Goal: Task Accomplishment & Management: Complete application form

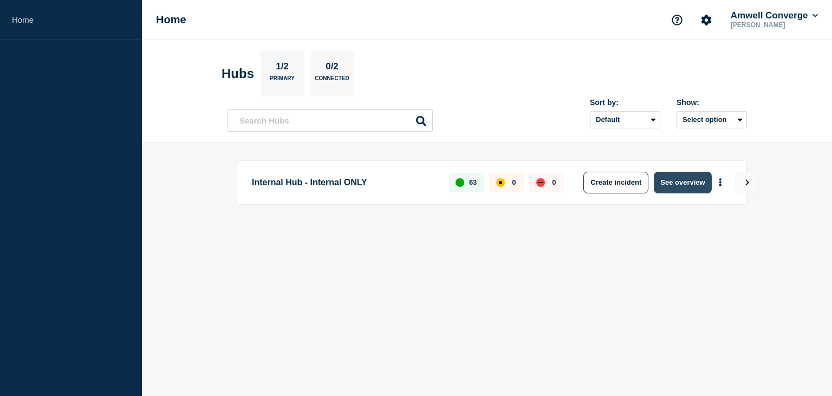
click at [684, 181] on button "See overview" at bounding box center [682, 183] width 57 height 22
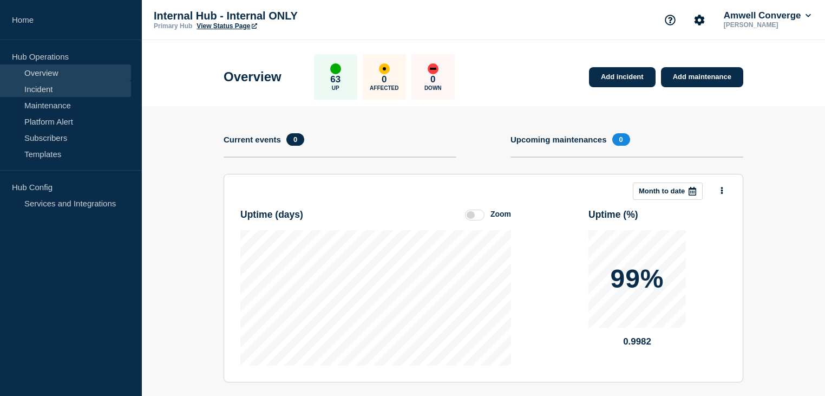
click at [34, 88] on link "Incident" at bounding box center [65, 89] width 131 height 16
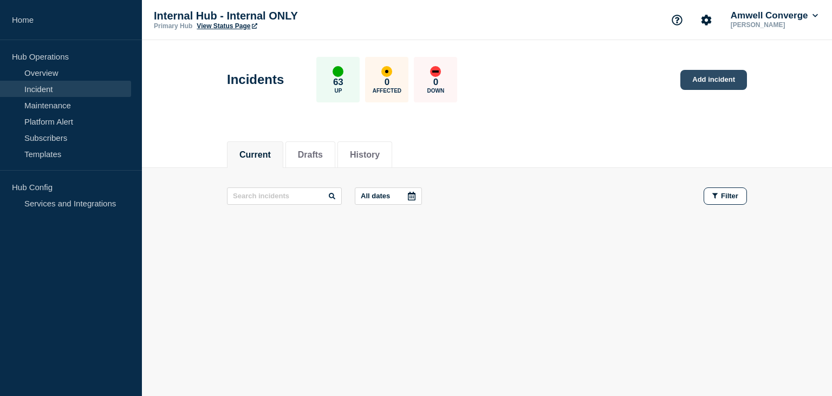
click at [714, 82] on link "Add incident" at bounding box center [713, 80] width 67 height 20
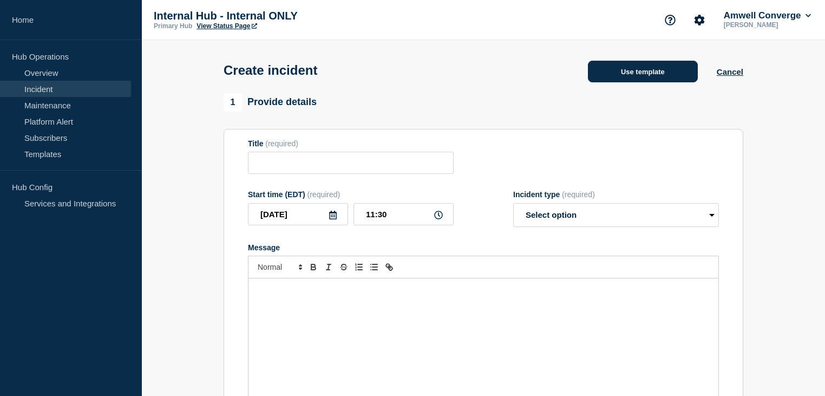
click at [639, 76] on button "Use template" at bounding box center [643, 72] width 110 height 22
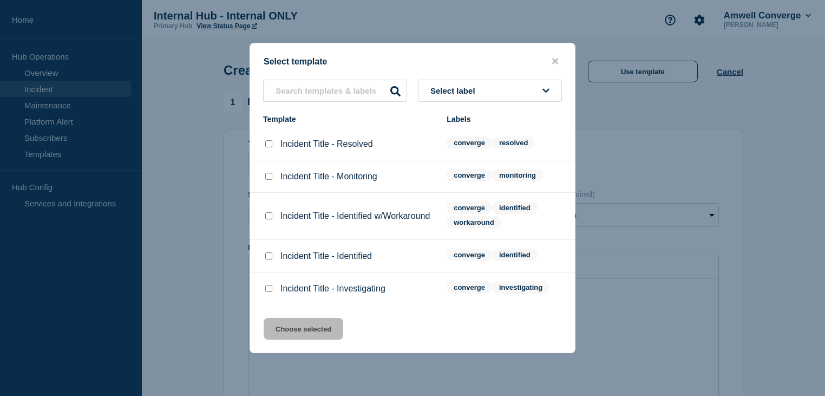
click at [463, 86] on span "Select label" at bounding box center [454, 90] width 49 height 9
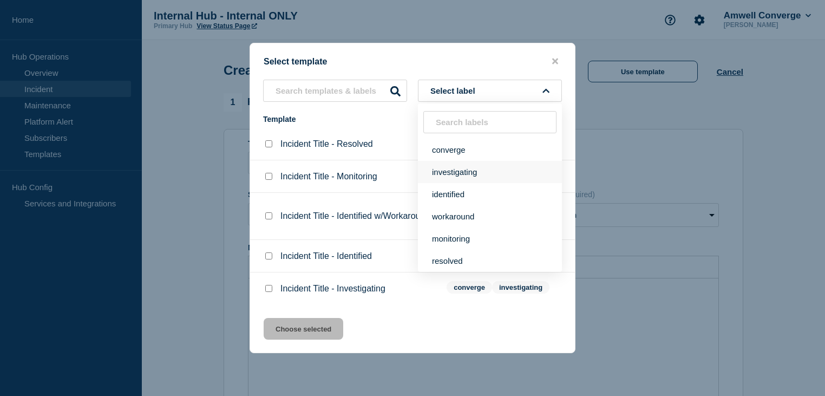
click at [462, 171] on button "investigating" at bounding box center [490, 172] width 144 height 22
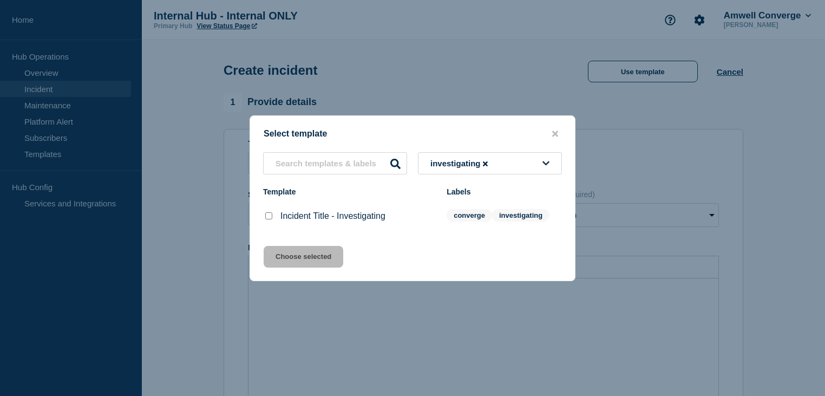
click at [291, 219] on p "Incident Title - Investigating" at bounding box center [332, 216] width 105 height 10
click at [558, 129] on icon "close button" at bounding box center [555, 133] width 6 height 9
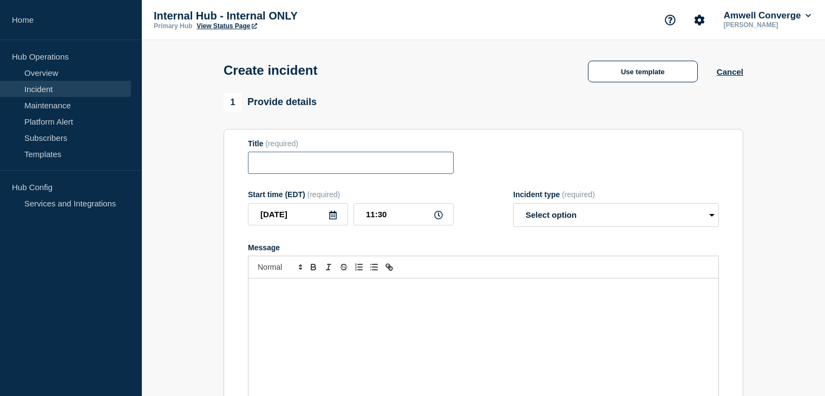
click at [331, 169] on input "Title" at bounding box center [351, 163] width 206 height 22
click at [347, 168] on input "Title" at bounding box center [351, 163] width 206 height 22
click at [649, 77] on button "Use template" at bounding box center [643, 72] width 110 height 22
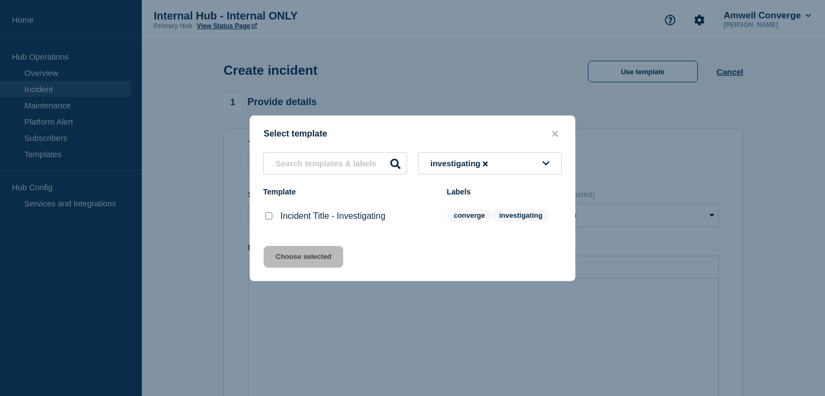
click at [542, 162] on button "investigating" at bounding box center [490, 163] width 144 height 22
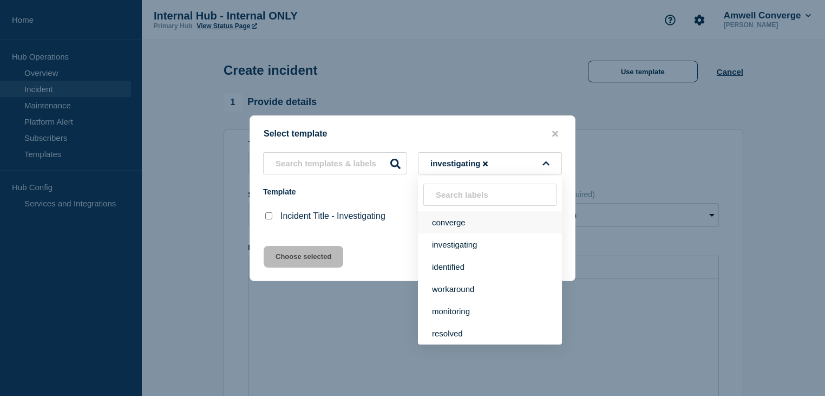
click at [454, 226] on button "converge" at bounding box center [490, 222] width 144 height 22
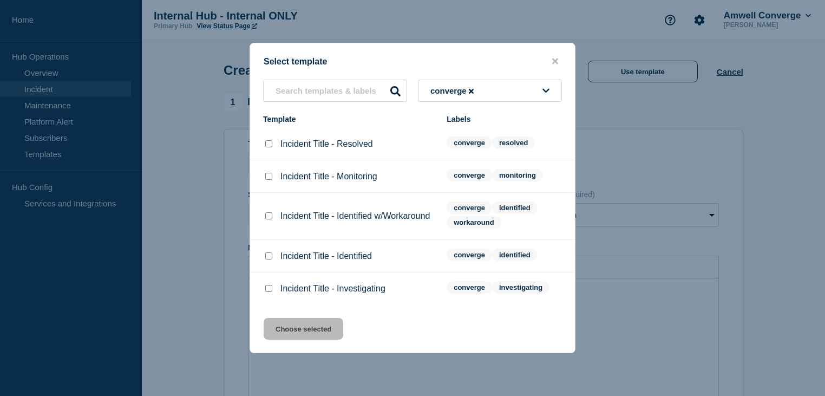
click at [268, 217] on input "Incident Title - Identified w/Workaround checkbox" at bounding box center [268, 215] width 7 height 7
checkbox input "true"
click at [295, 336] on button "Choose selected" at bounding box center [304, 329] width 80 height 22
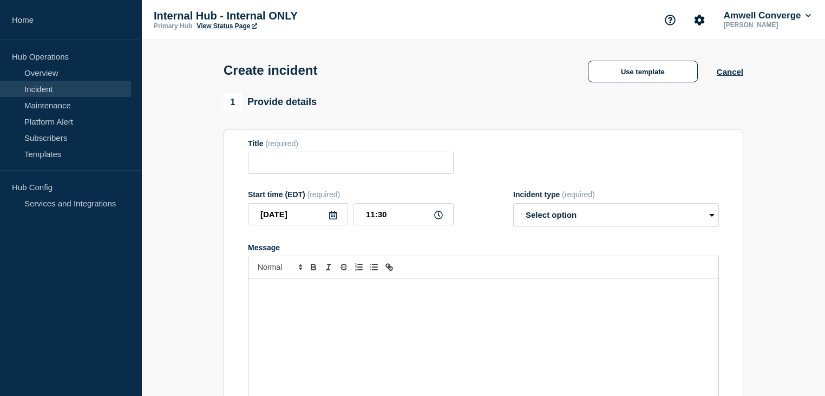
type input "Incident Title - Identified w/Workaround"
select select "identified"
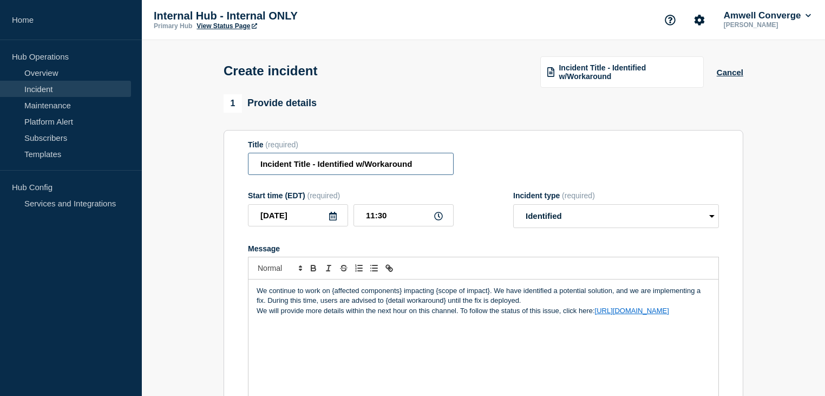
drag, startPoint x: 415, startPoint y: 169, endPoint x: 260, endPoint y: 169, distance: 155.4
click at [260, 169] on input "Incident Title - Identified w/Workaround" at bounding box center [351, 164] width 206 height 22
type input "Notes Plugin Missing"
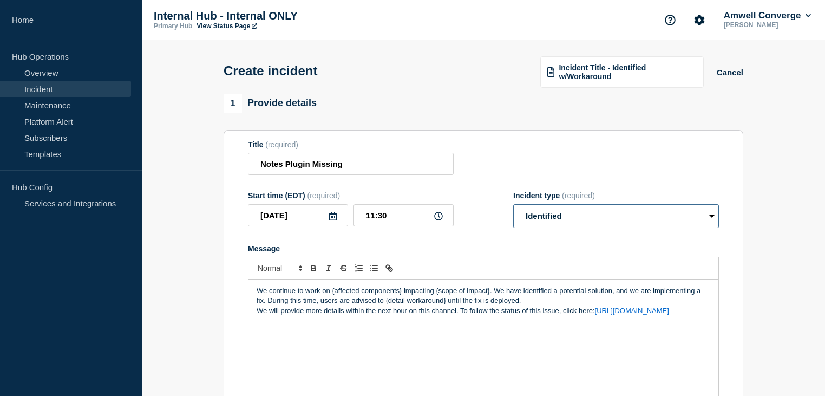
click at [592, 226] on select "Select option Investigating Identified Monitoring" at bounding box center [616, 216] width 206 height 24
select select "investigating"
click at [513, 212] on select "Select option Investigating Identified Monitoring" at bounding box center [616, 216] width 206 height 24
click at [730, 74] on button "Cancel" at bounding box center [730, 72] width 27 height 9
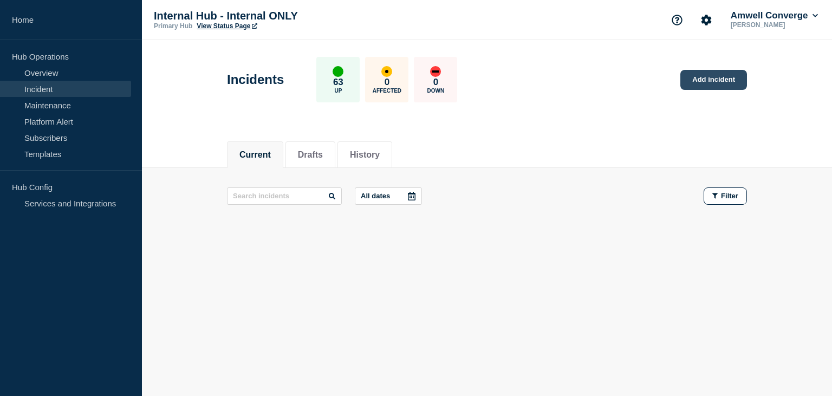
click at [721, 82] on link "Add incident" at bounding box center [713, 80] width 67 height 20
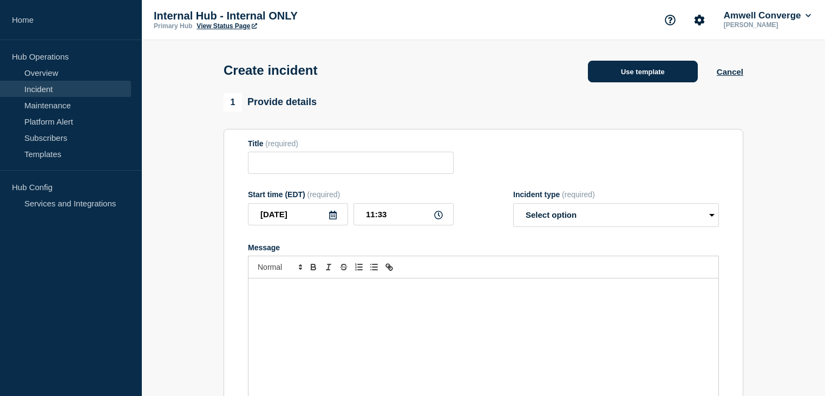
click at [647, 74] on button "Use template" at bounding box center [643, 72] width 110 height 22
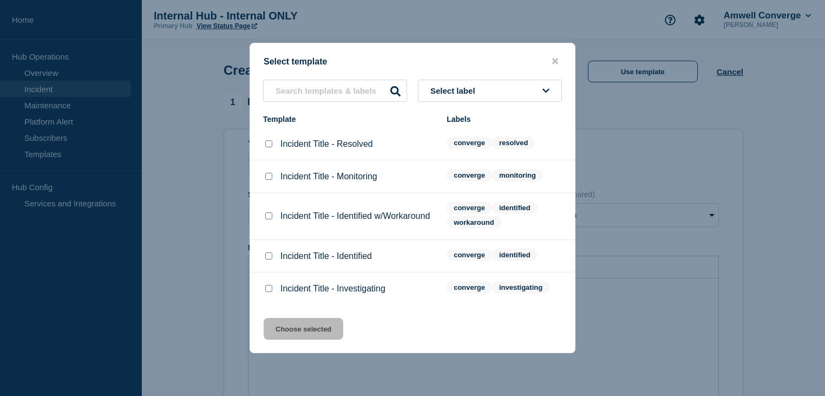
click at [269, 292] on input "Incident Title - Investigating checkbox" at bounding box center [268, 288] width 7 height 7
checkbox input "true"
click at [290, 336] on button "Choose selected" at bounding box center [304, 329] width 80 height 22
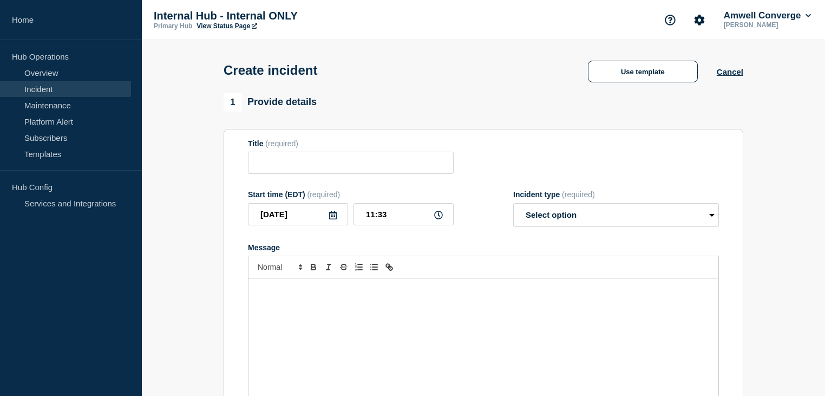
type input "Incident Title - Investigating"
select select "investigating"
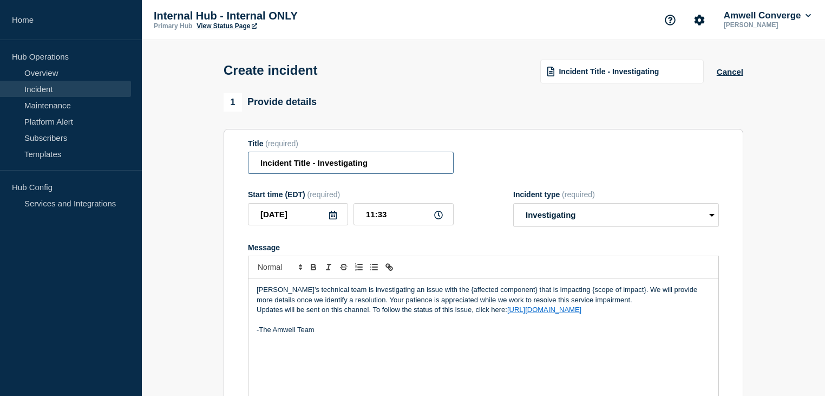
drag, startPoint x: 375, startPoint y: 169, endPoint x: 255, endPoint y: 167, distance: 120.2
click at [255, 167] on input "Incident Title - Investigating" at bounding box center [351, 163] width 206 height 22
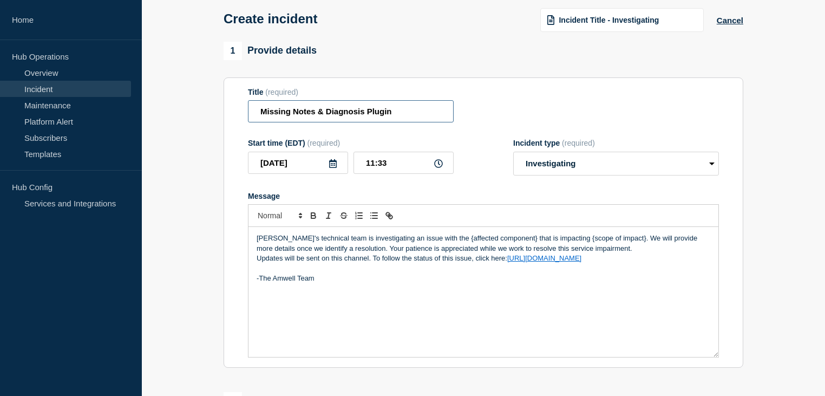
scroll to position [53, 0]
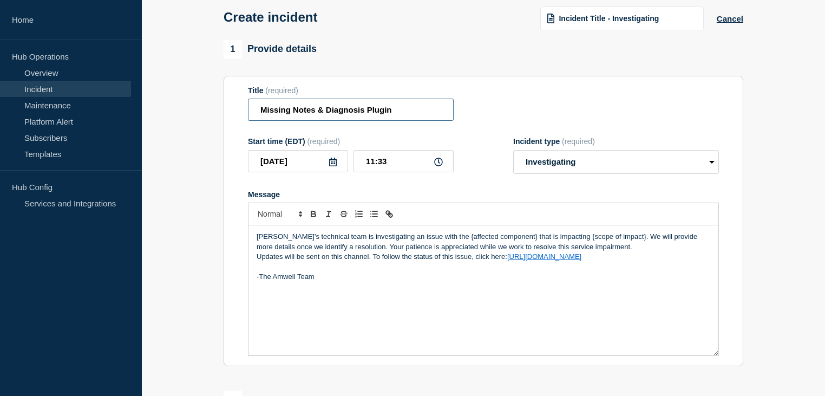
type input "Missing Notes & Diagnosis Plugin"
drag, startPoint x: 435, startPoint y: 246, endPoint x: 502, endPoint y: 246, distance: 67.7
click at [502, 246] on p "[PERSON_NAME]'s technical team is investigating an issue with the {affected com…" at bounding box center [484, 242] width 454 height 20
click at [456, 245] on p "[PERSON_NAME]'s technical team is investigating an issue with the Notes that is…" at bounding box center [484, 242] width 454 height 20
drag, startPoint x: 579, startPoint y: 245, endPoint x: 629, endPoint y: 245, distance: 49.8
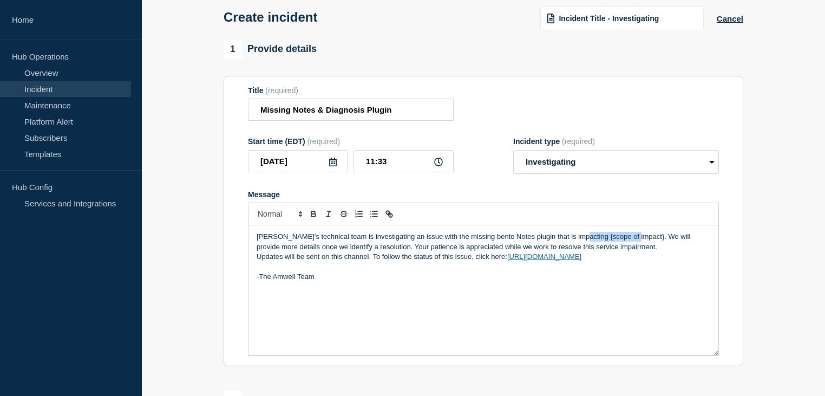
click at [629, 245] on p "[PERSON_NAME]'s technical team is investigating an issue with the missing bento…" at bounding box center [484, 242] width 454 height 20
drag, startPoint x: 436, startPoint y: 246, endPoint x: 481, endPoint y: 245, distance: 45.5
click at [481, 245] on p "[PERSON_NAME]'s technical team is investigating an issue with the missing bento…" at bounding box center [484, 242] width 454 height 20
drag, startPoint x: 554, startPoint y: 246, endPoint x: 608, endPoint y: 251, distance: 53.8
click at [608, 251] on p "[PERSON_NAME]'s technical team is investigating an issue with the missing Notes…" at bounding box center [484, 242] width 454 height 20
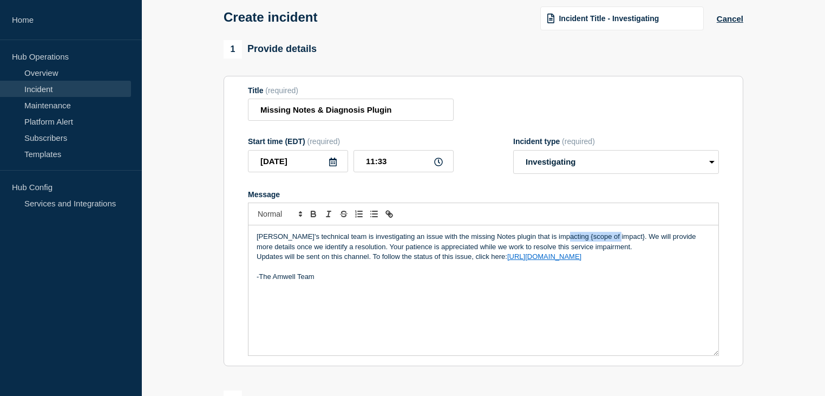
drag, startPoint x: 609, startPoint y: 246, endPoint x: 555, endPoint y: 245, distance: 53.6
click at [555, 245] on p "[PERSON_NAME]'s technical team is investigating an issue with the missing Notes…" at bounding box center [484, 242] width 454 height 20
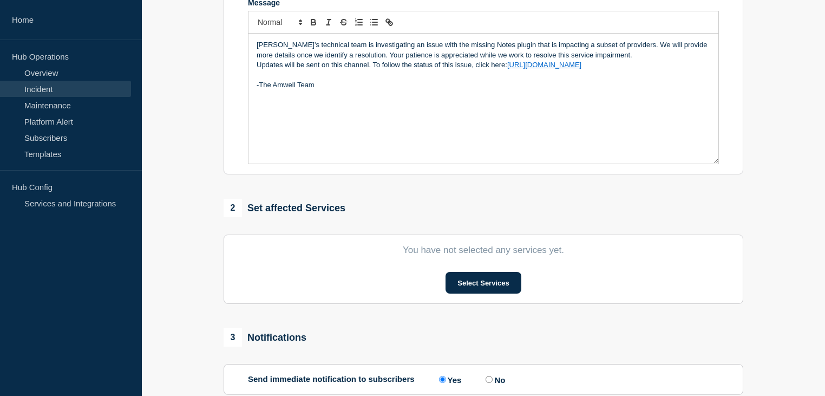
scroll to position [282, 0]
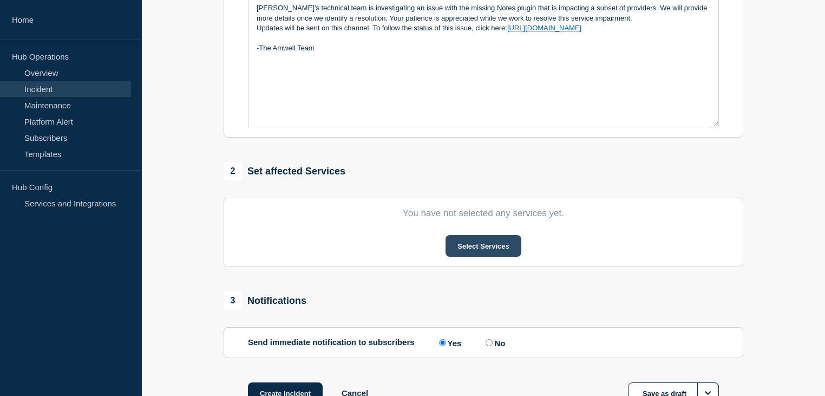
click at [478, 254] on button "Select Services" at bounding box center [483, 246] width 75 height 22
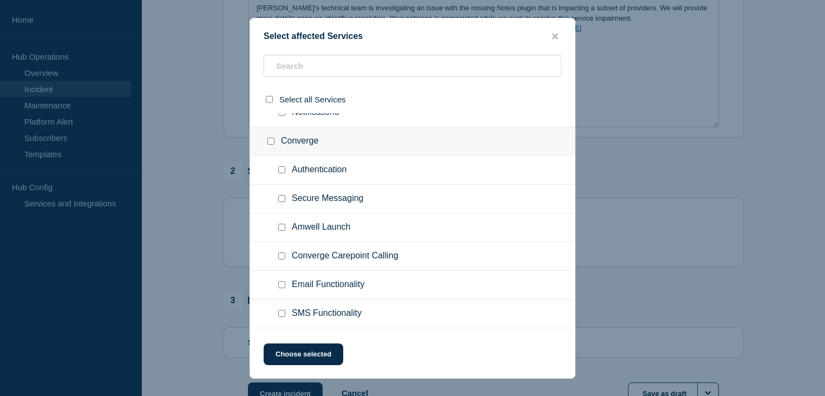
scroll to position [416, 0]
click at [554, 34] on icon "close button" at bounding box center [555, 36] width 6 height 6
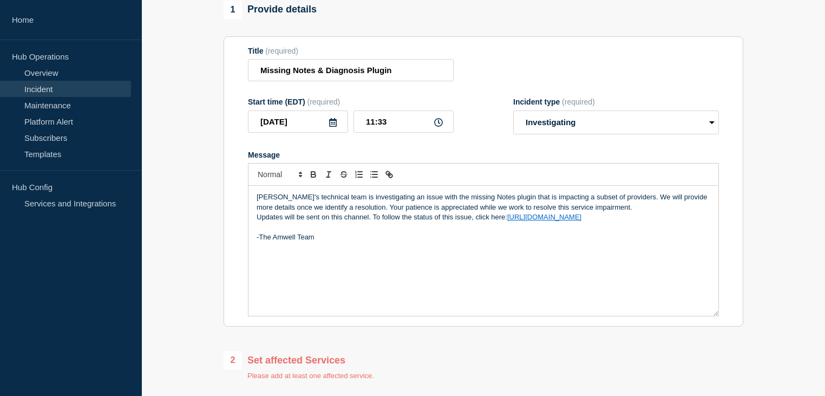
scroll to position [0, 0]
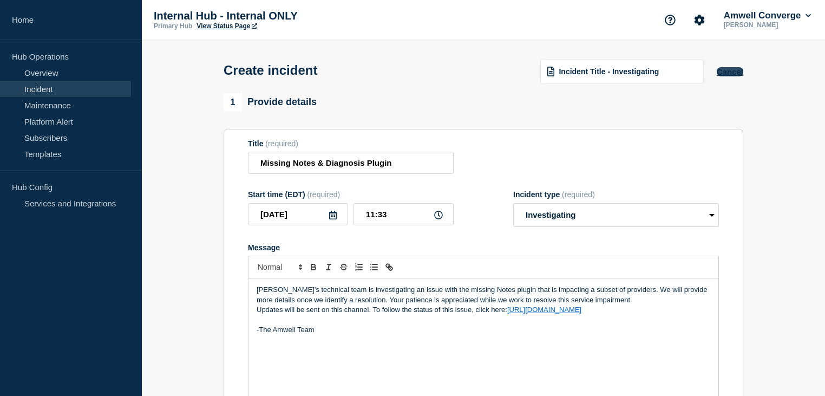
click at [732, 73] on button "Cancel" at bounding box center [730, 71] width 27 height 9
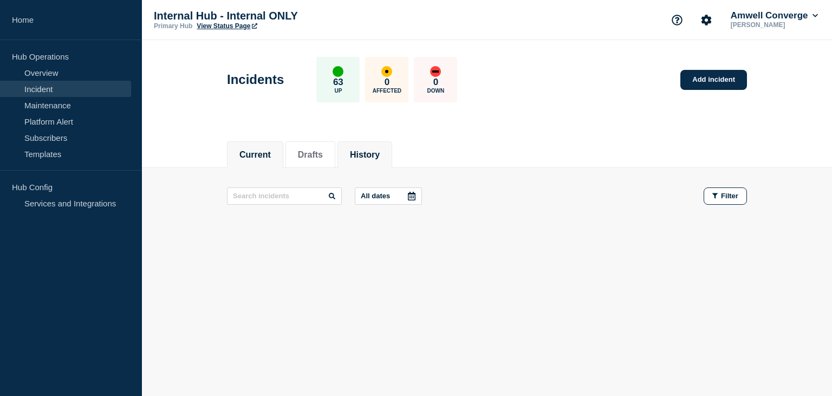
click at [368, 155] on button "History" at bounding box center [365, 155] width 30 height 10
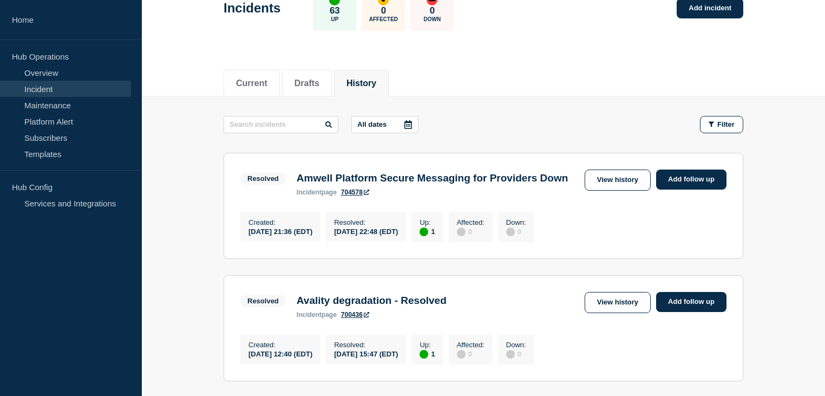
scroll to position [67, 0]
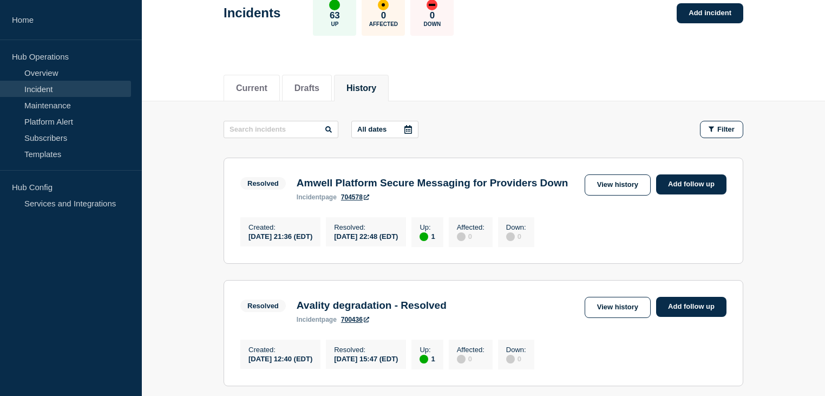
click at [374, 130] on p "All dates" at bounding box center [371, 129] width 29 height 8
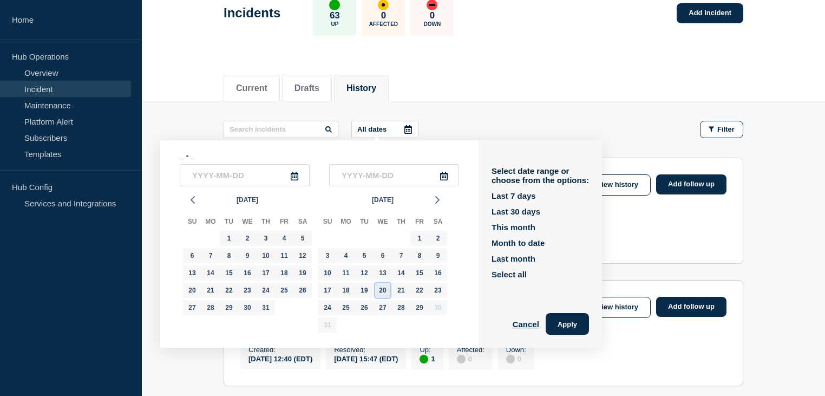
click at [385, 294] on div "20" at bounding box center [382, 290] width 15 height 15
type input "[DATE]"
click at [441, 298] on div "23" at bounding box center [437, 290] width 15 height 15
type input "[DATE]"
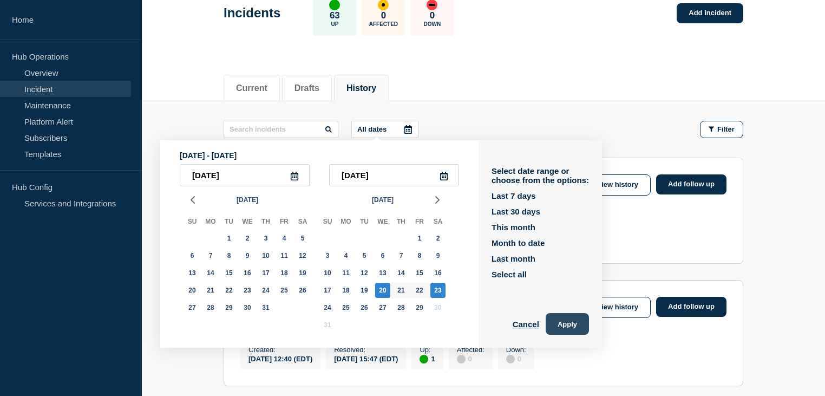
click at [554, 328] on button "Apply" at bounding box center [567, 324] width 43 height 22
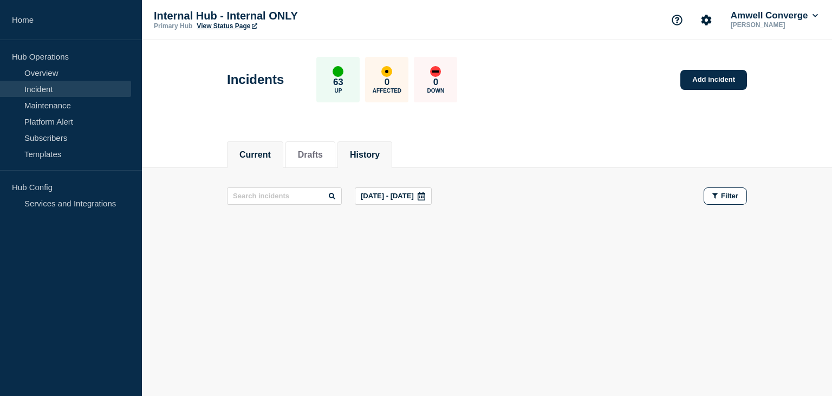
click at [262, 157] on button "Current" at bounding box center [254, 155] width 31 height 10
click at [362, 153] on button "History" at bounding box center [365, 155] width 30 height 10
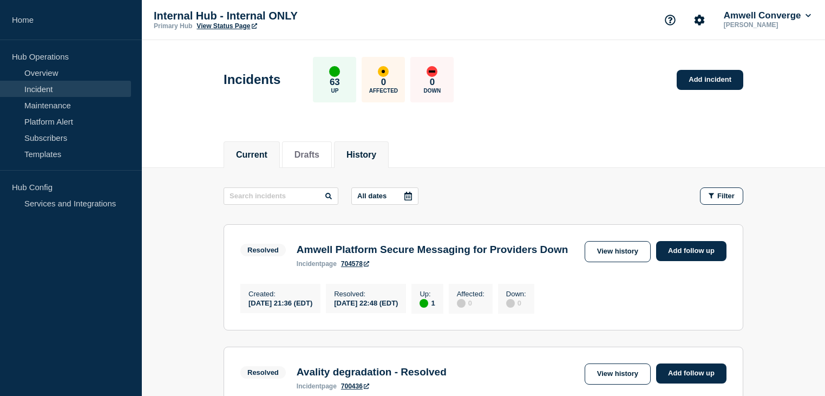
click at [259, 153] on button "Current" at bounding box center [251, 155] width 31 height 10
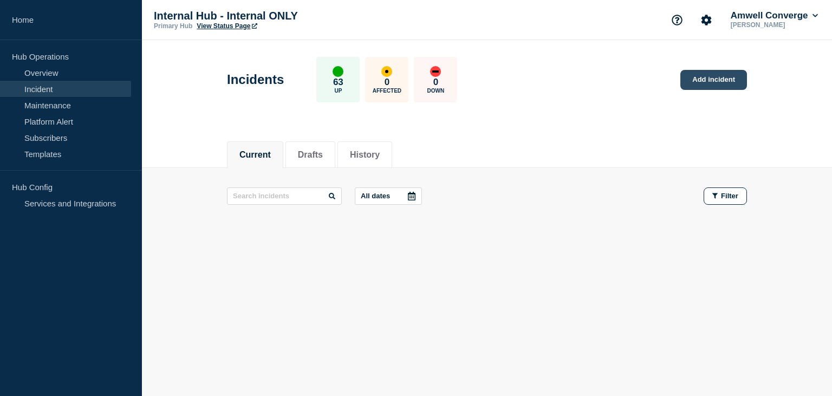
click at [709, 80] on link "Add incident" at bounding box center [713, 80] width 67 height 20
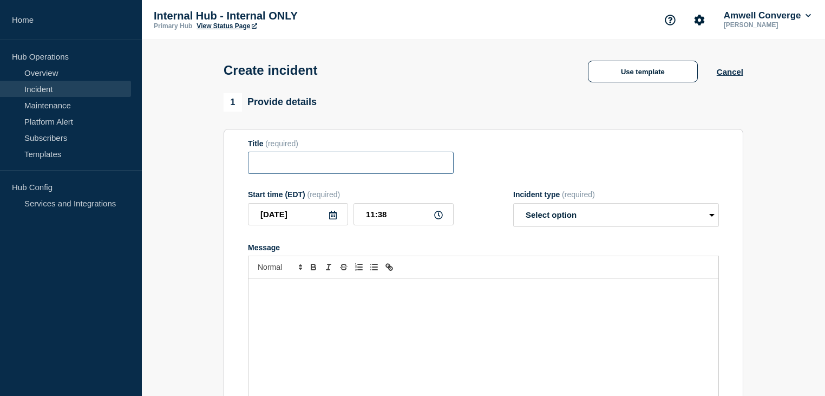
click at [390, 171] on input "Title" at bounding box center [351, 163] width 206 height 22
click at [735, 74] on button "Cancel" at bounding box center [730, 71] width 27 height 9
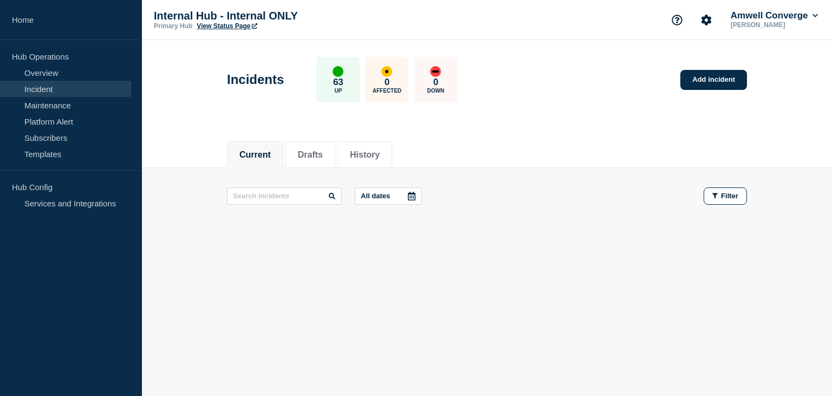
click at [345, 328] on main "Incidents 63 Up 0 Affected 0 Down Add incident Current Drafts History Current D…" at bounding box center [487, 185] width 690 height 291
